Goal: Task Accomplishment & Management: Manage account settings

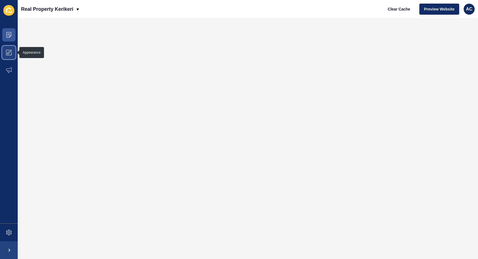
click at [7, 46] on span at bounding box center [9, 53] width 18 height 18
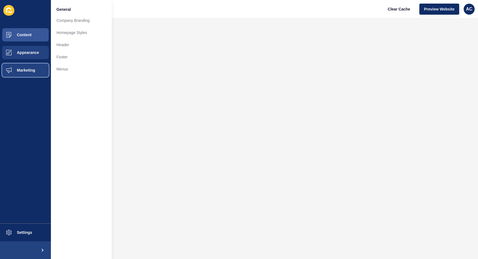
click at [38, 71] on button "Marketing" at bounding box center [25, 70] width 51 height 18
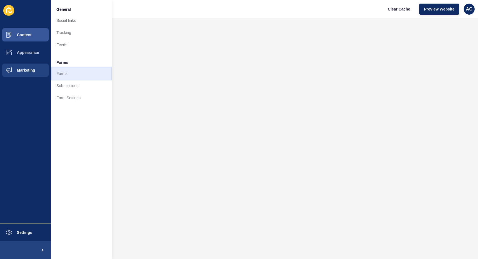
click at [74, 72] on link "Forms" at bounding box center [81, 74] width 61 height 12
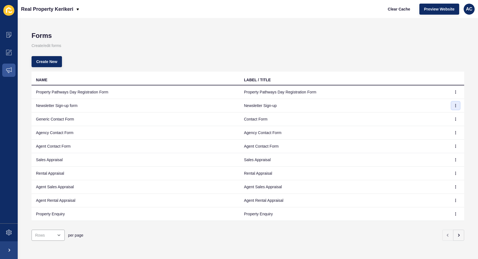
click at [456, 105] on icon "button" at bounding box center [455, 105] width 3 height 3
click at [329, 107] on td "Newsletter Sign-up" at bounding box center [344, 106] width 208 height 14
click at [252, 107] on td "Newsletter Sign-up" at bounding box center [344, 106] width 208 height 14
click at [75, 107] on td "Newsletter Sign-up form" at bounding box center [136, 106] width 208 height 14
click at [2, 231] on span at bounding box center [9, 233] width 18 height 18
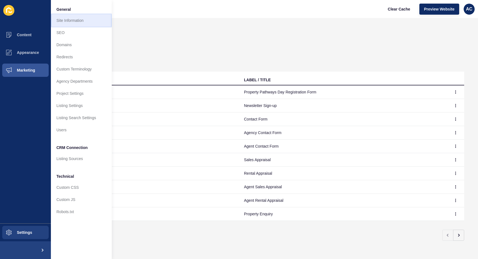
click at [70, 23] on link "Site Information" at bounding box center [81, 20] width 61 height 12
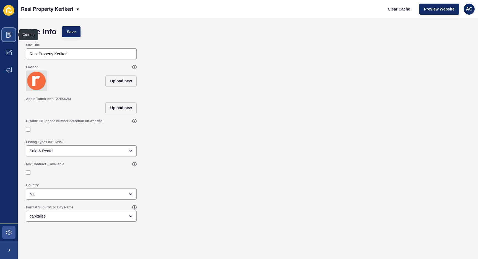
click at [14, 38] on span at bounding box center [9, 35] width 18 height 18
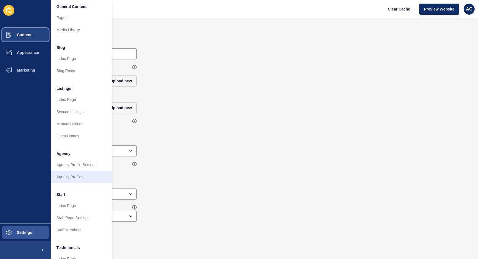
scroll to position [65, 0]
